Goal: Information Seeking & Learning: Understand process/instructions

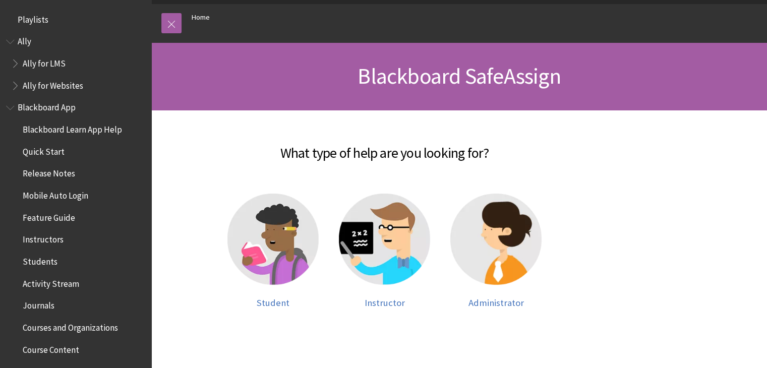
scroll to position [1035, 0]
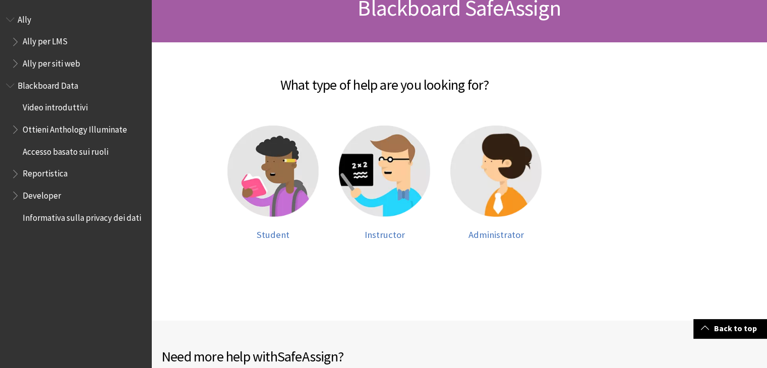
scroll to position [252, 0]
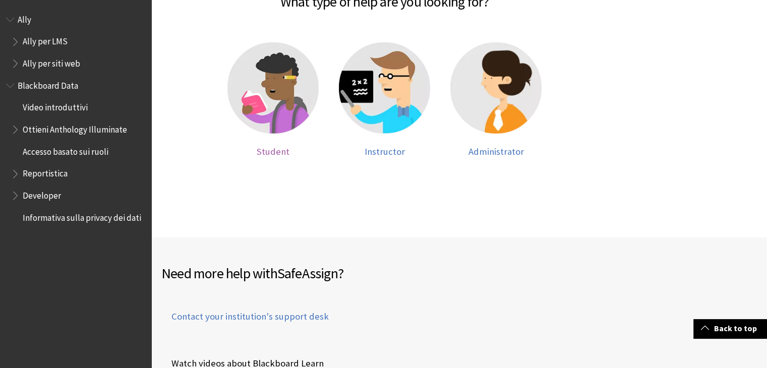
click at [246, 107] on img at bounding box center [272, 87] width 91 height 91
click at [278, 146] on span "Student" at bounding box center [273, 152] width 33 height 12
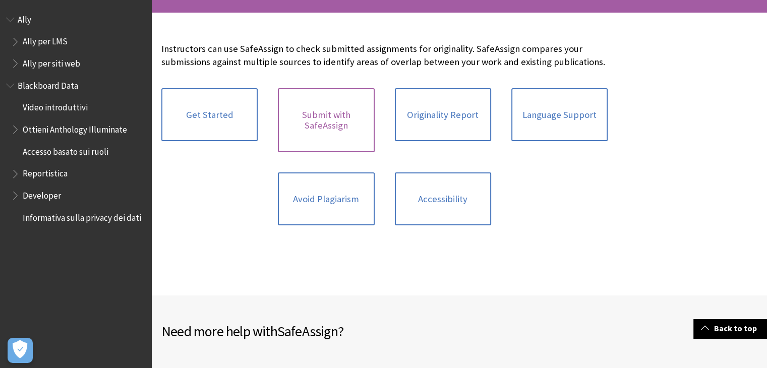
scroll to position [202, 0]
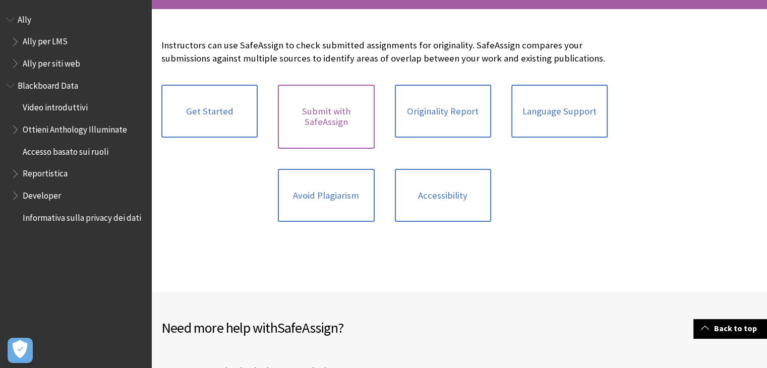
click at [315, 128] on link "Submit with SafeAssign" at bounding box center [326, 117] width 96 height 64
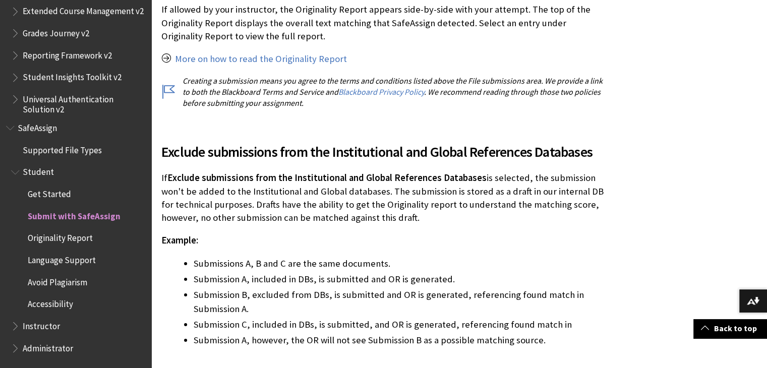
scroll to position [2017, 0]
